Goal: Task Accomplishment & Management: Use online tool/utility

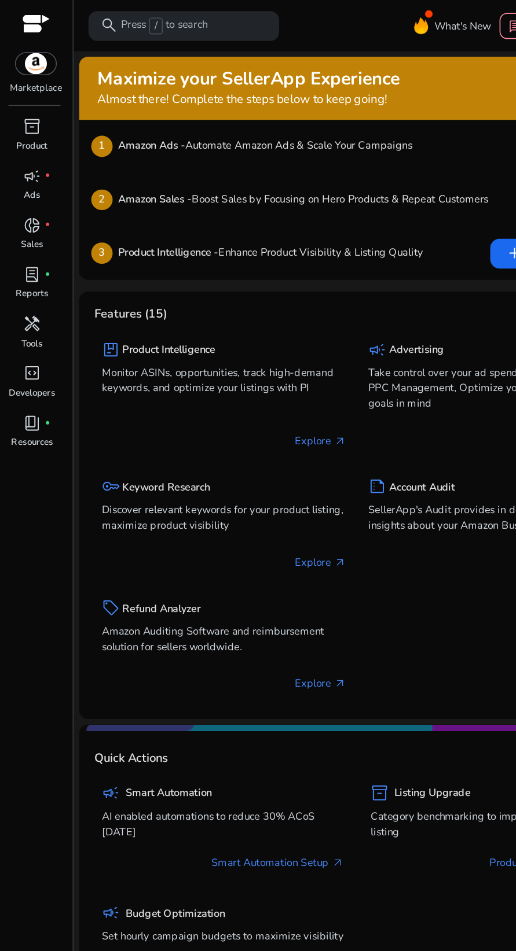
click at [24, 174] on span "lab_profile" at bounding box center [20, 170] width 11 height 11
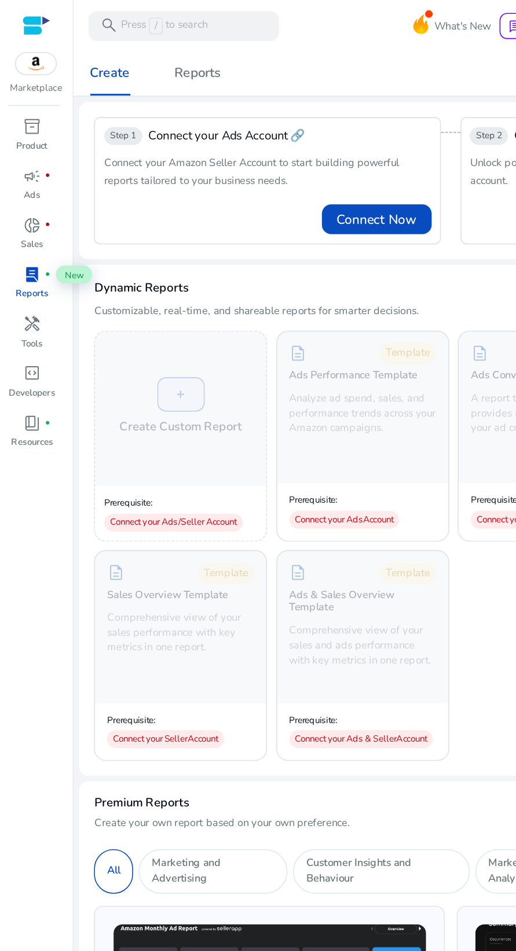
click at [23, 210] on p "Tools" at bounding box center [20, 214] width 13 height 8
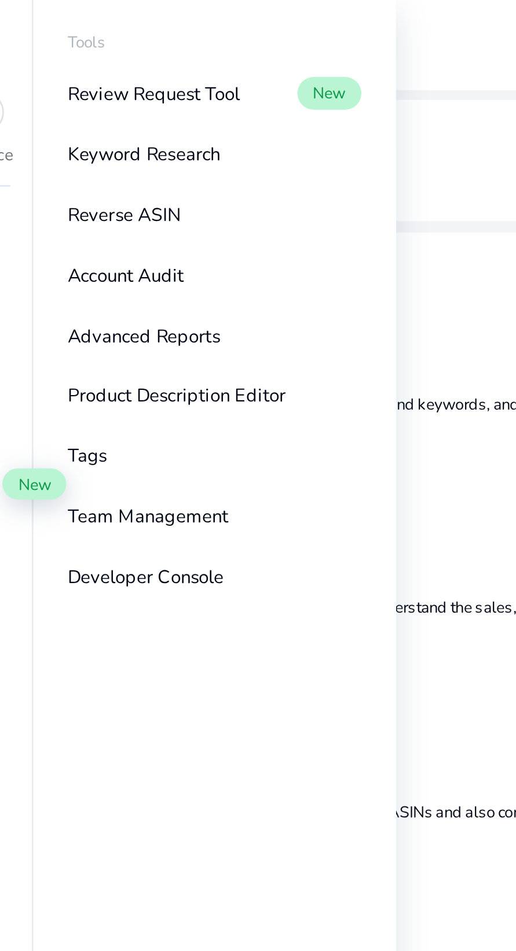
click at [80, 58] on p "Keyword Research" at bounding box center [85, 55] width 54 height 10
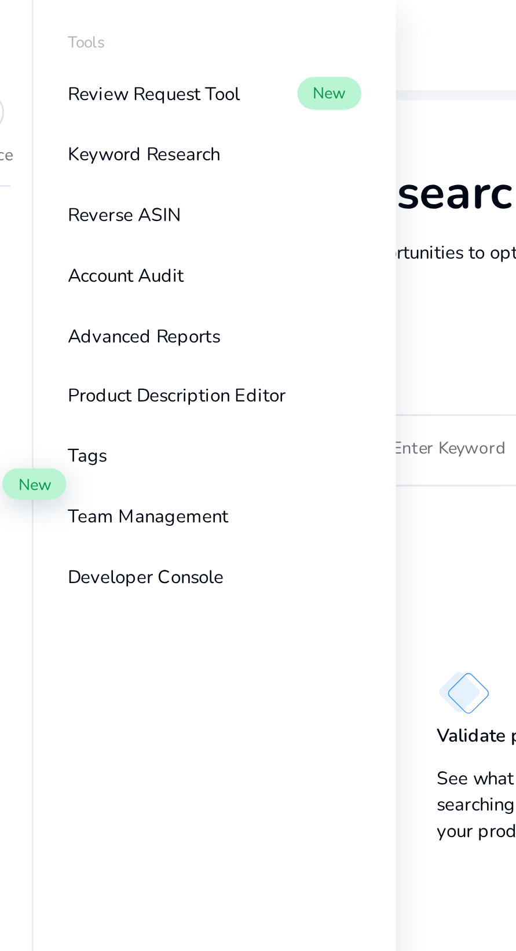
click at [80, 78] on p "Reverse ASIN" at bounding box center [78, 77] width 40 height 10
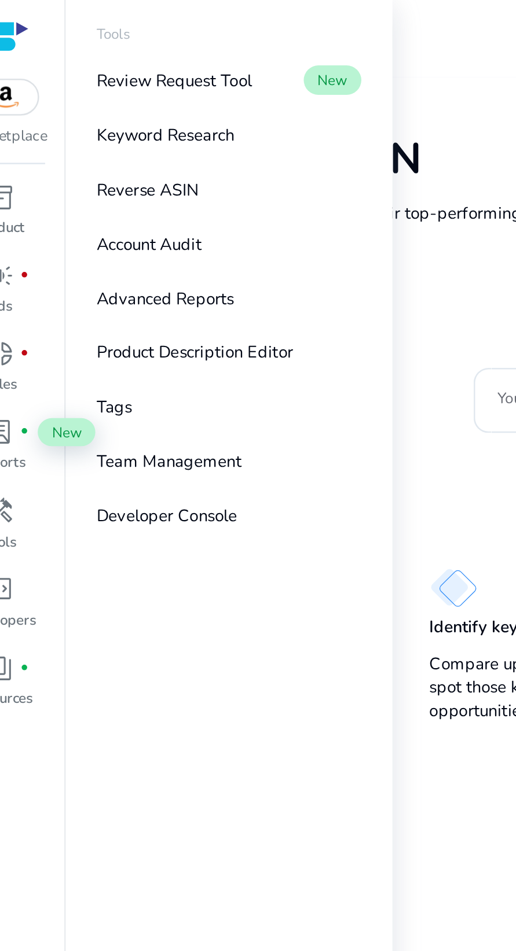
click at [84, 56] on p "Keyword Research" at bounding box center [85, 55] width 54 height 10
